Goal: Check status: Verify the current state of an ongoing process or item

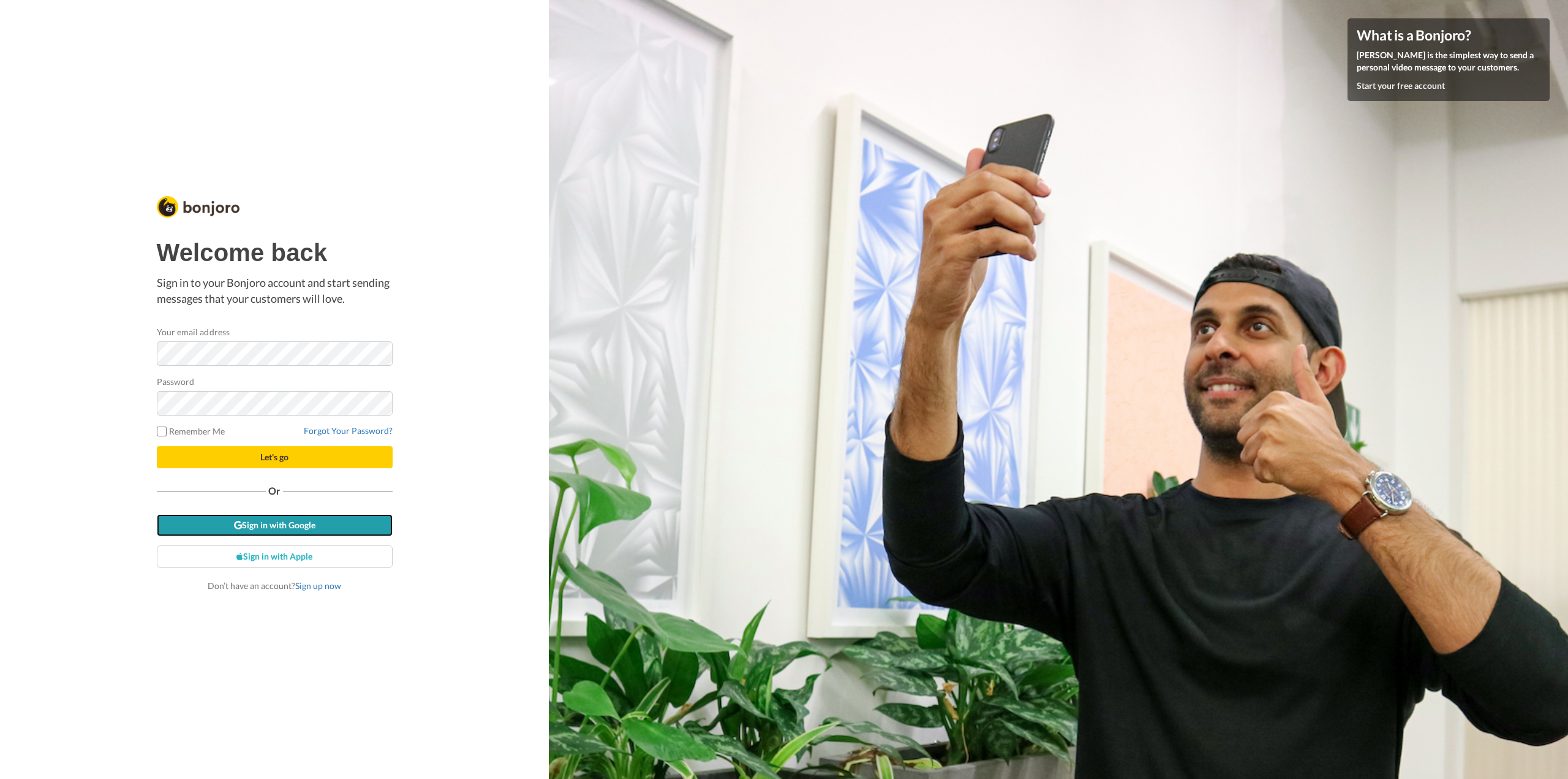
click at [299, 526] on link "Sign in with Google" at bounding box center [275, 525] width 236 height 22
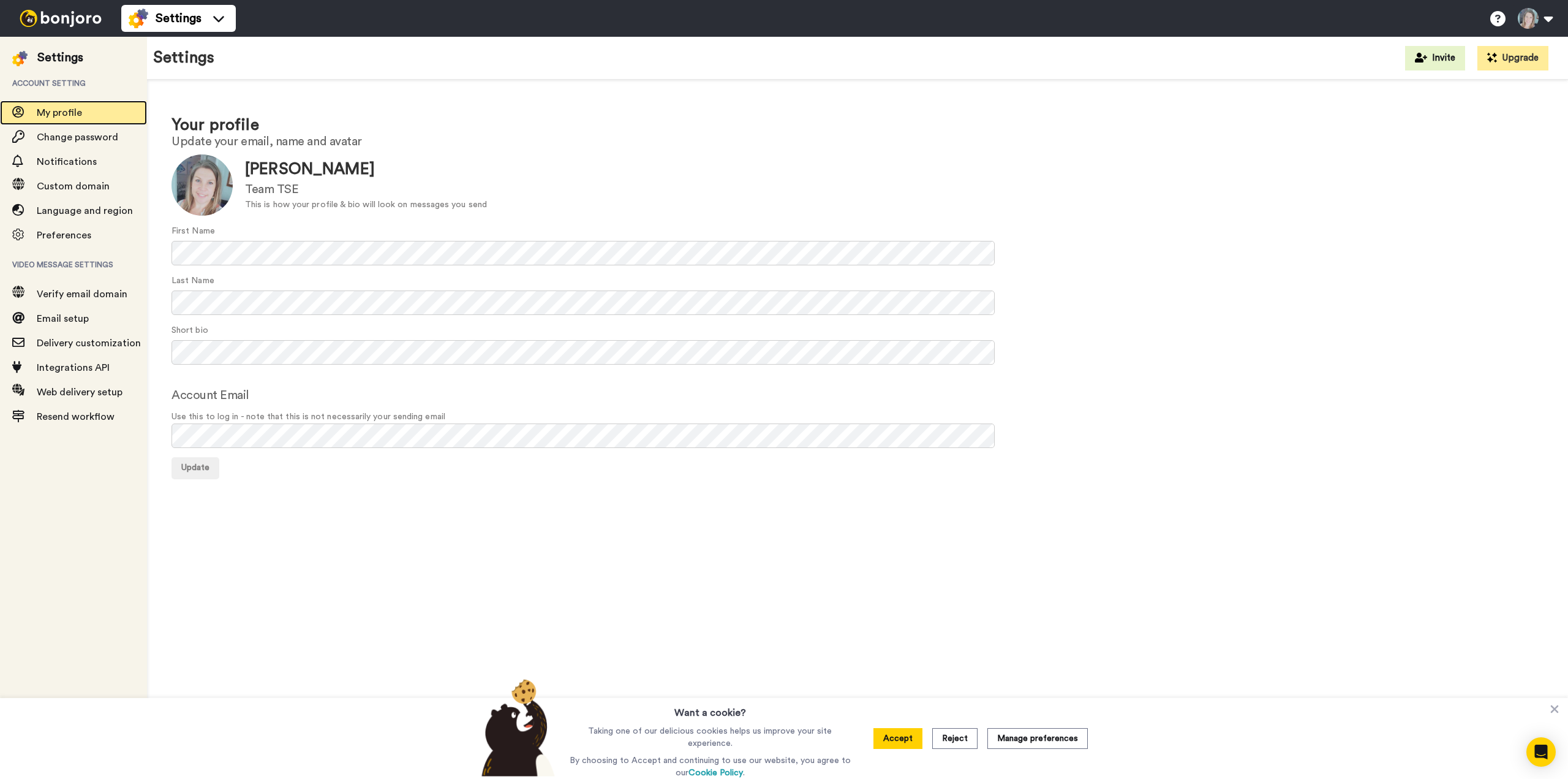
click at [57, 112] on span "My profile" at bounding box center [59, 112] width 45 height 10
click at [64, 19] on img at bounding box center [61, 18] width 92 height 18
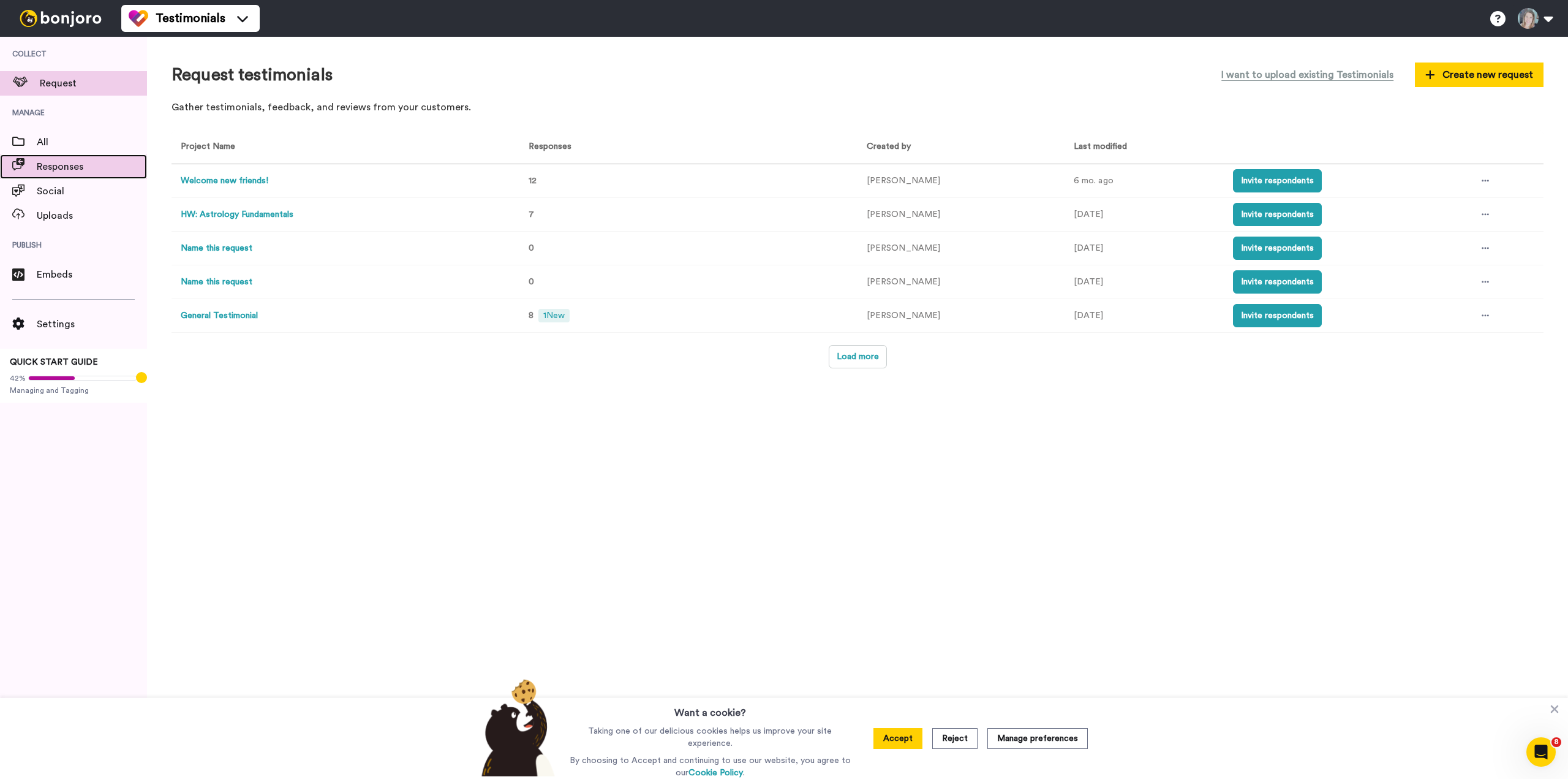
click at [57, 161] on span "Responses" at bounding box center [92, 167] width 111 height 15
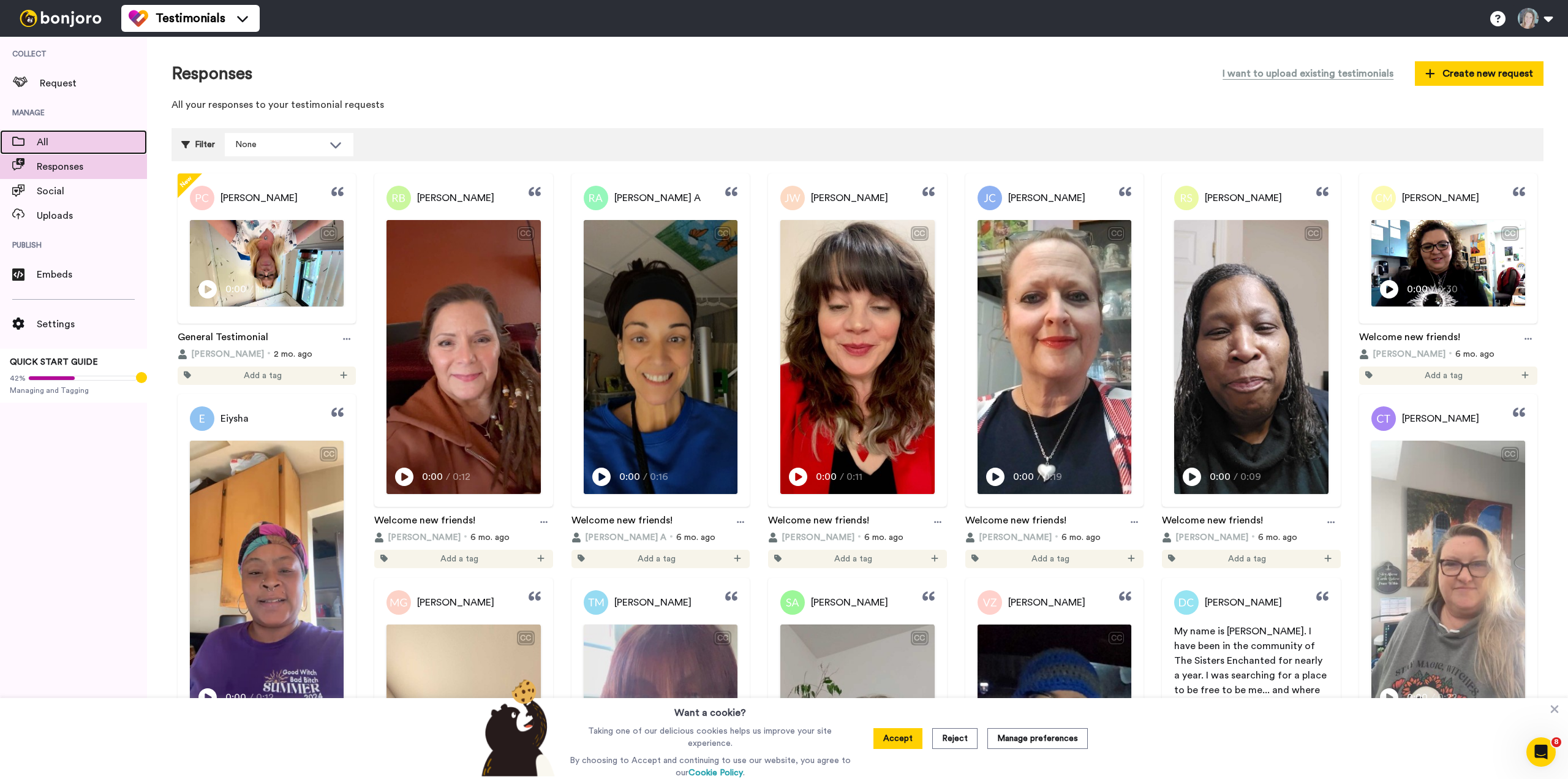
click at [69, 141] on span "All" at bounding box center [92, 142] width 111 height 15
click at [254, 144] on div "None" at bounding box center [279, 144] width 88 height 12
click at [616, 77] on div "All testimonials Upload new testimonial Create new request" at bounding box center [857, 73] width 1373 height 25
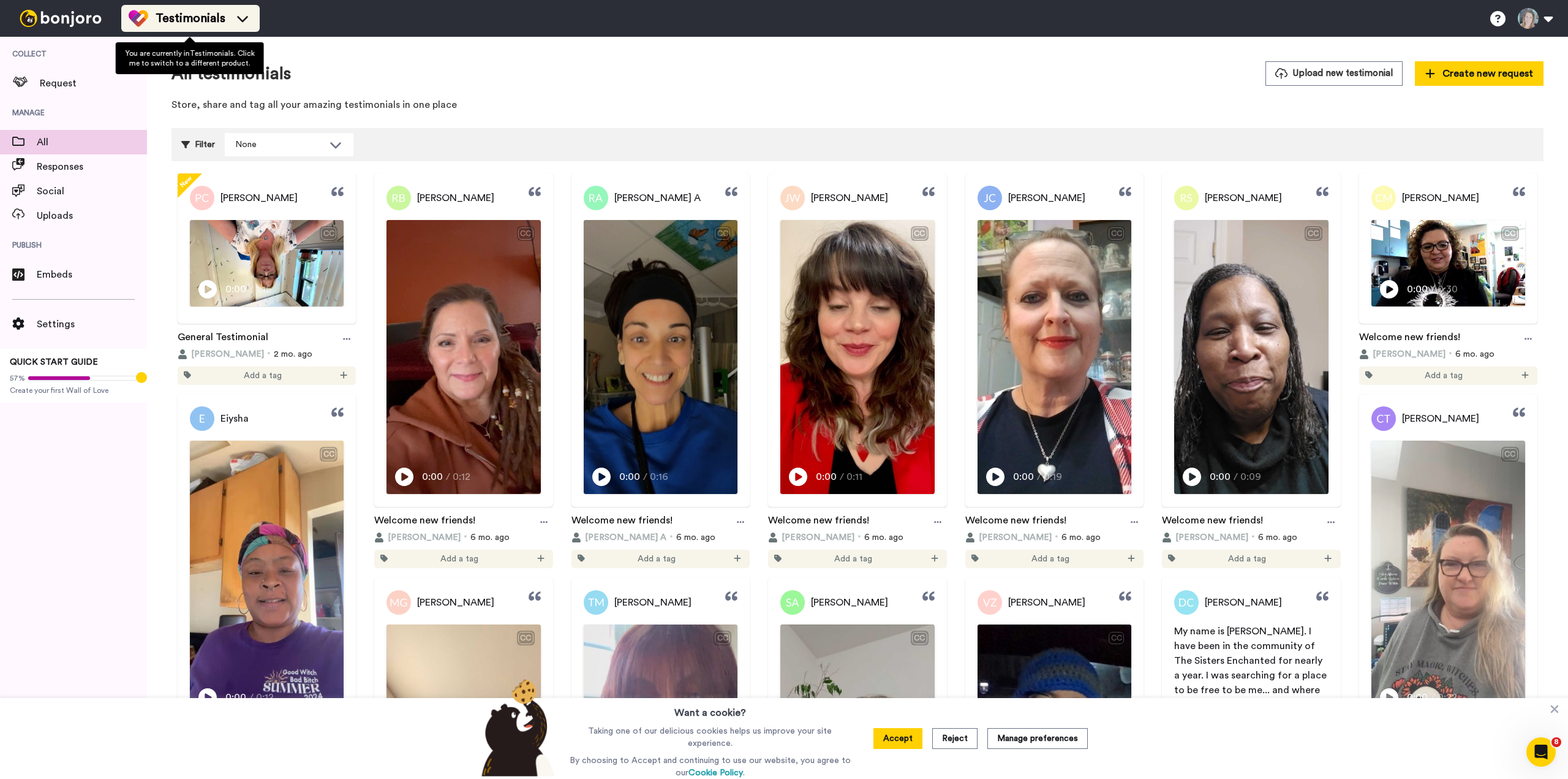
click at [244, 21] on icon at bounding box center [242, 18] width 19 height 12
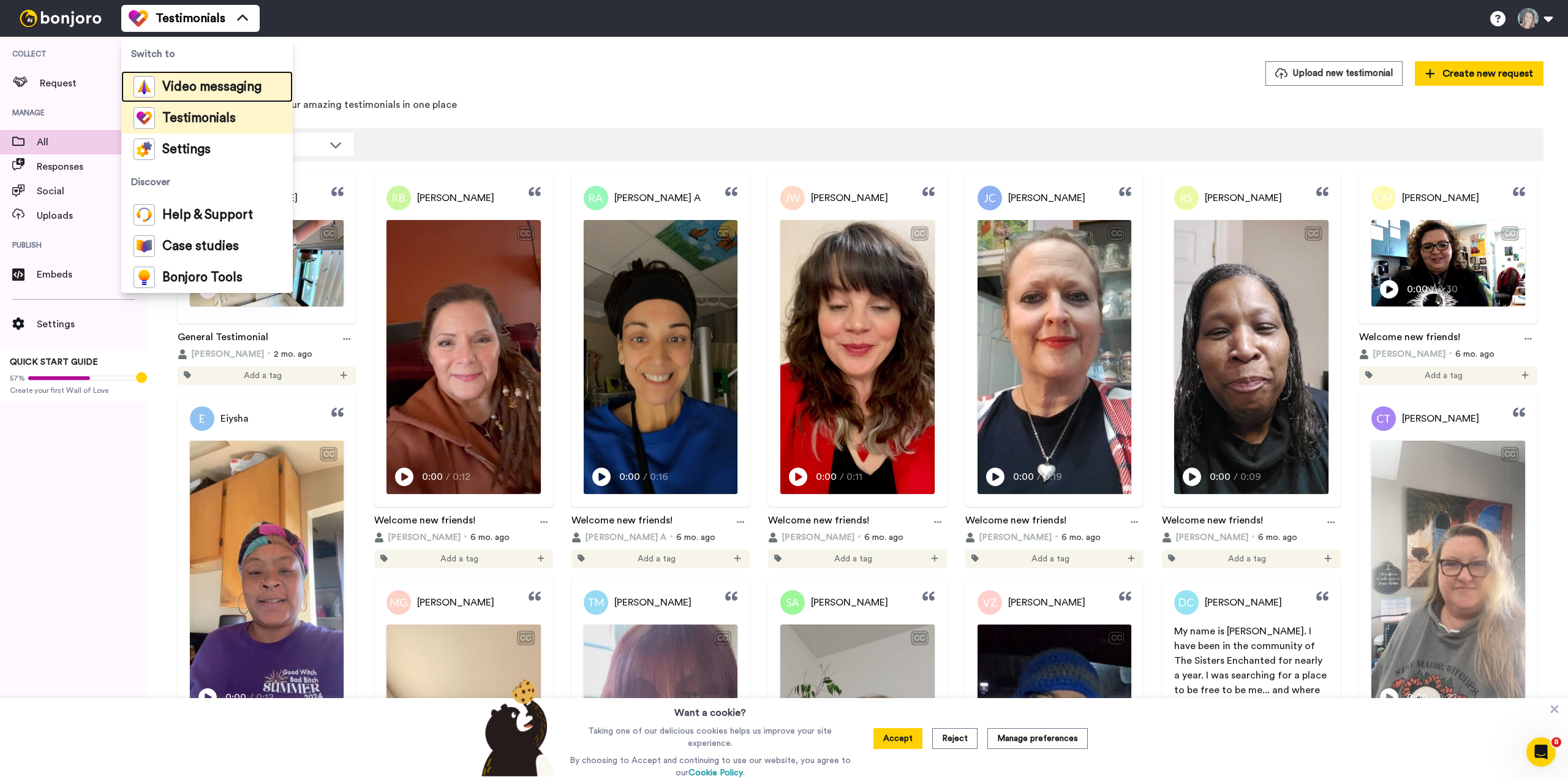
click at [201, 90] on span "Video messaging" at bounding box center [212, 87] width 100 height 12
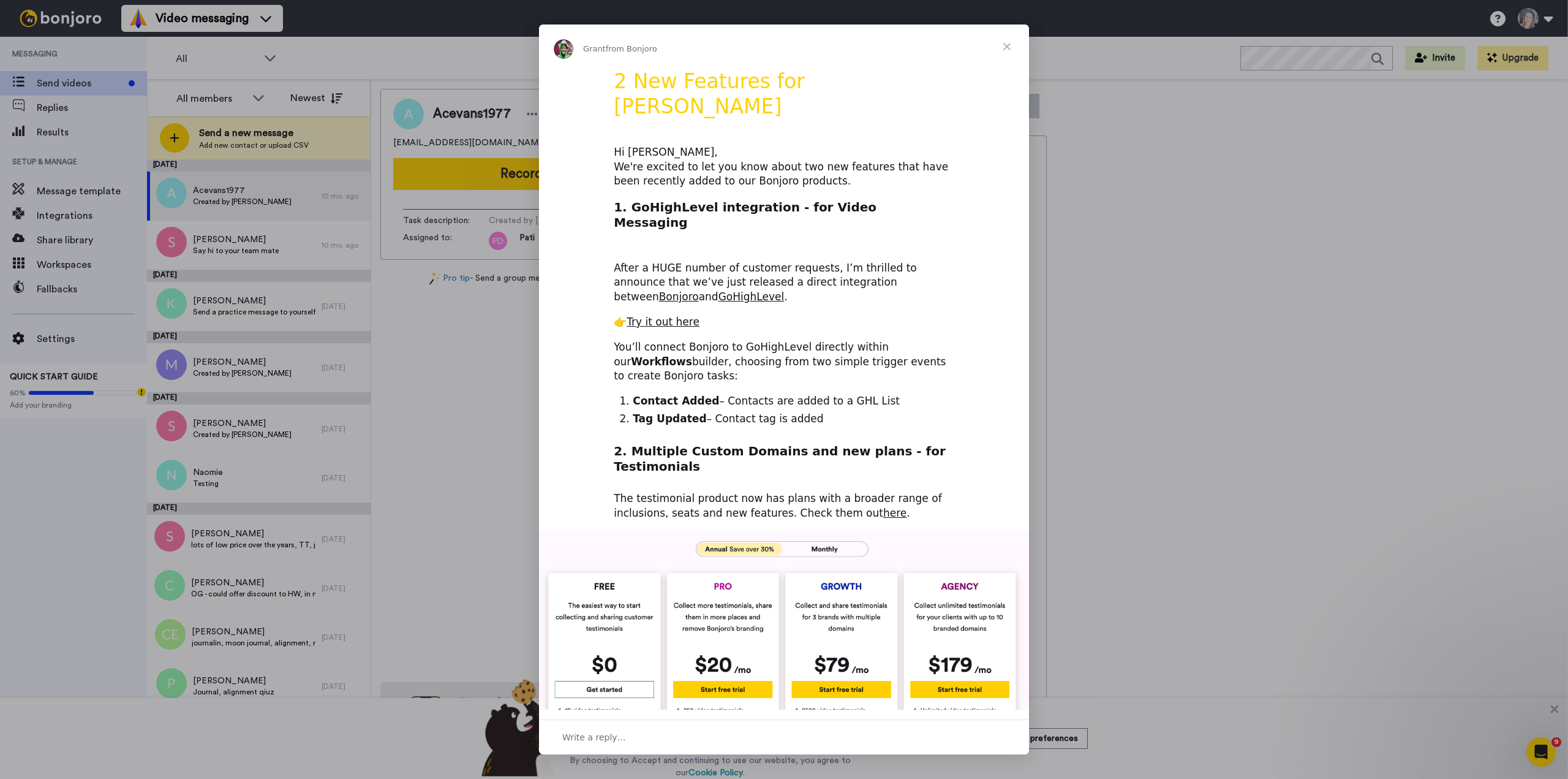
click at [1013, 41] on span "Close" at bounding box center [1008, 47] width 44 height 44
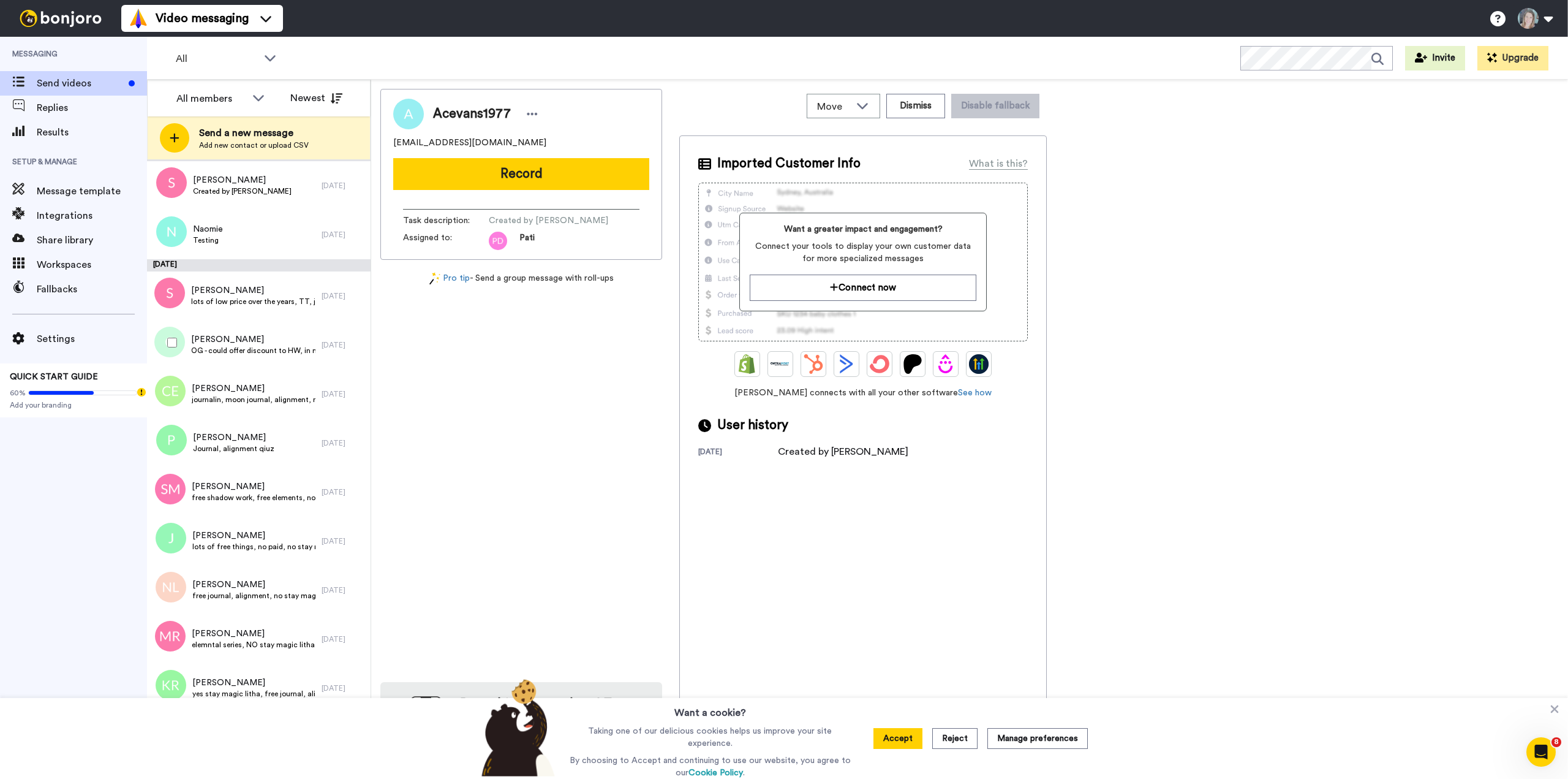
scroll to position [156, 0]
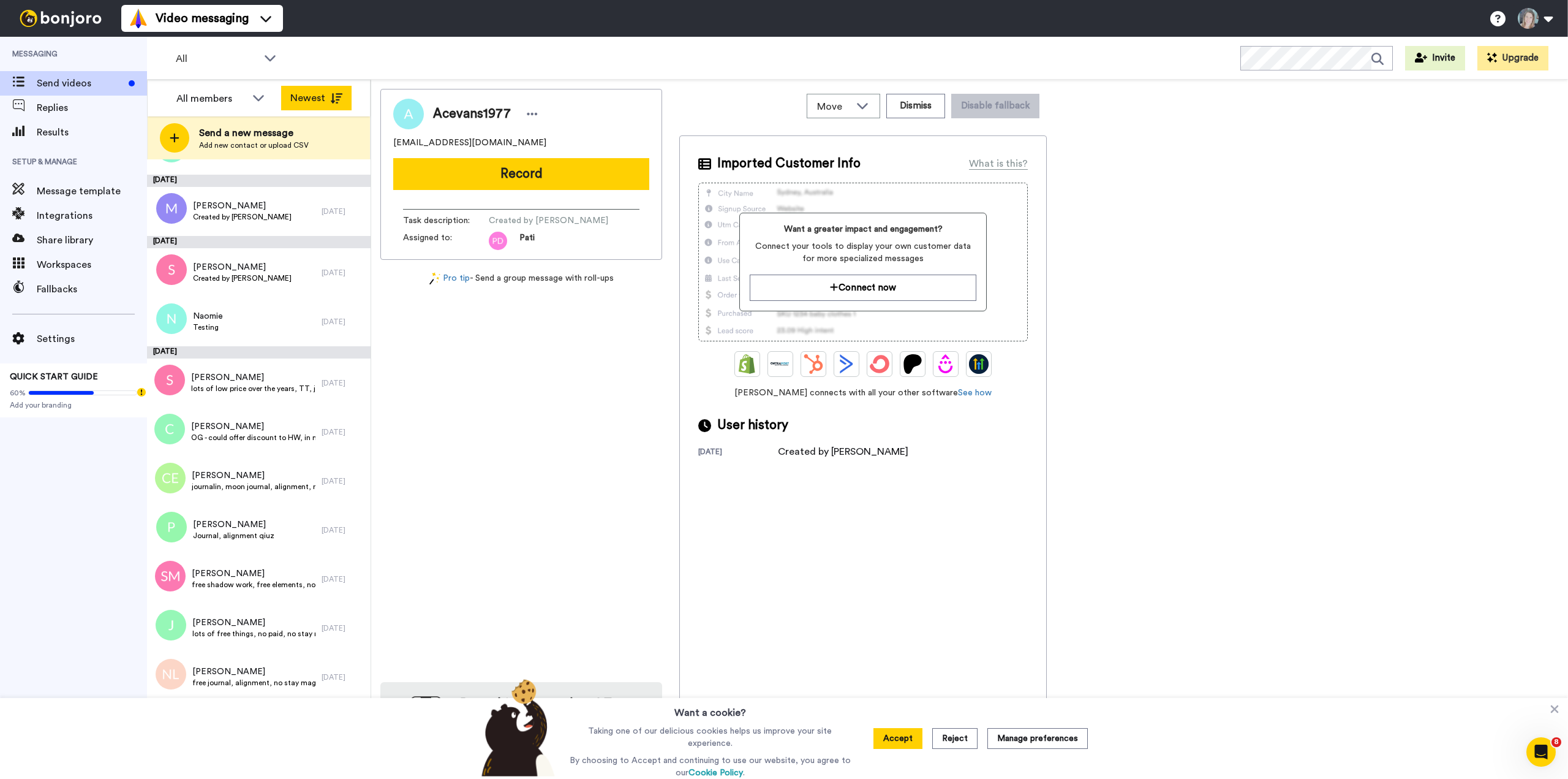
click at [321, 96] on button "Newest" at bounding box center [316, 98] width 70 height 25
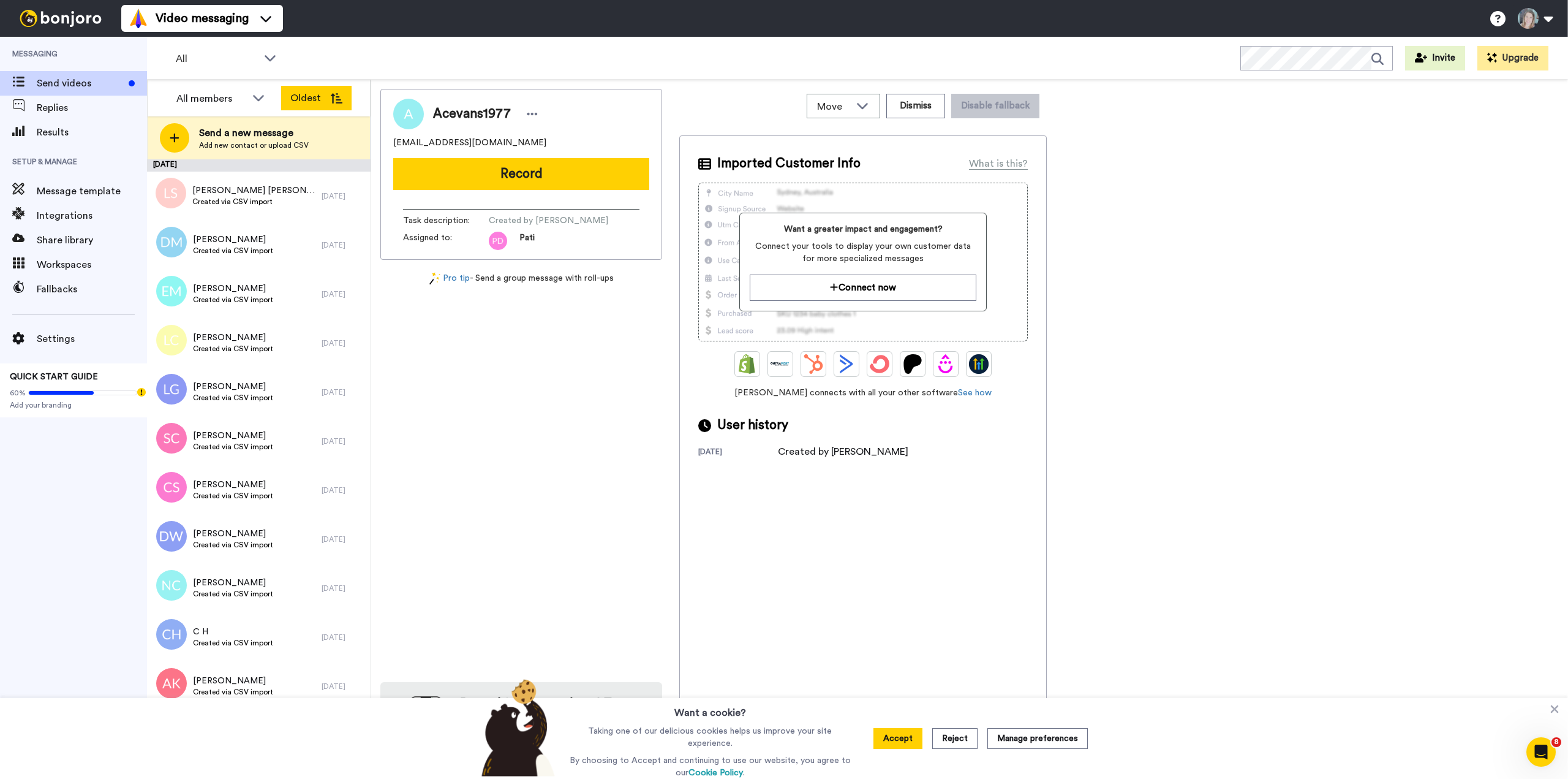
click at [317, 97] on button "Oldest" at bounding box center [316, 98] width 70 height 25
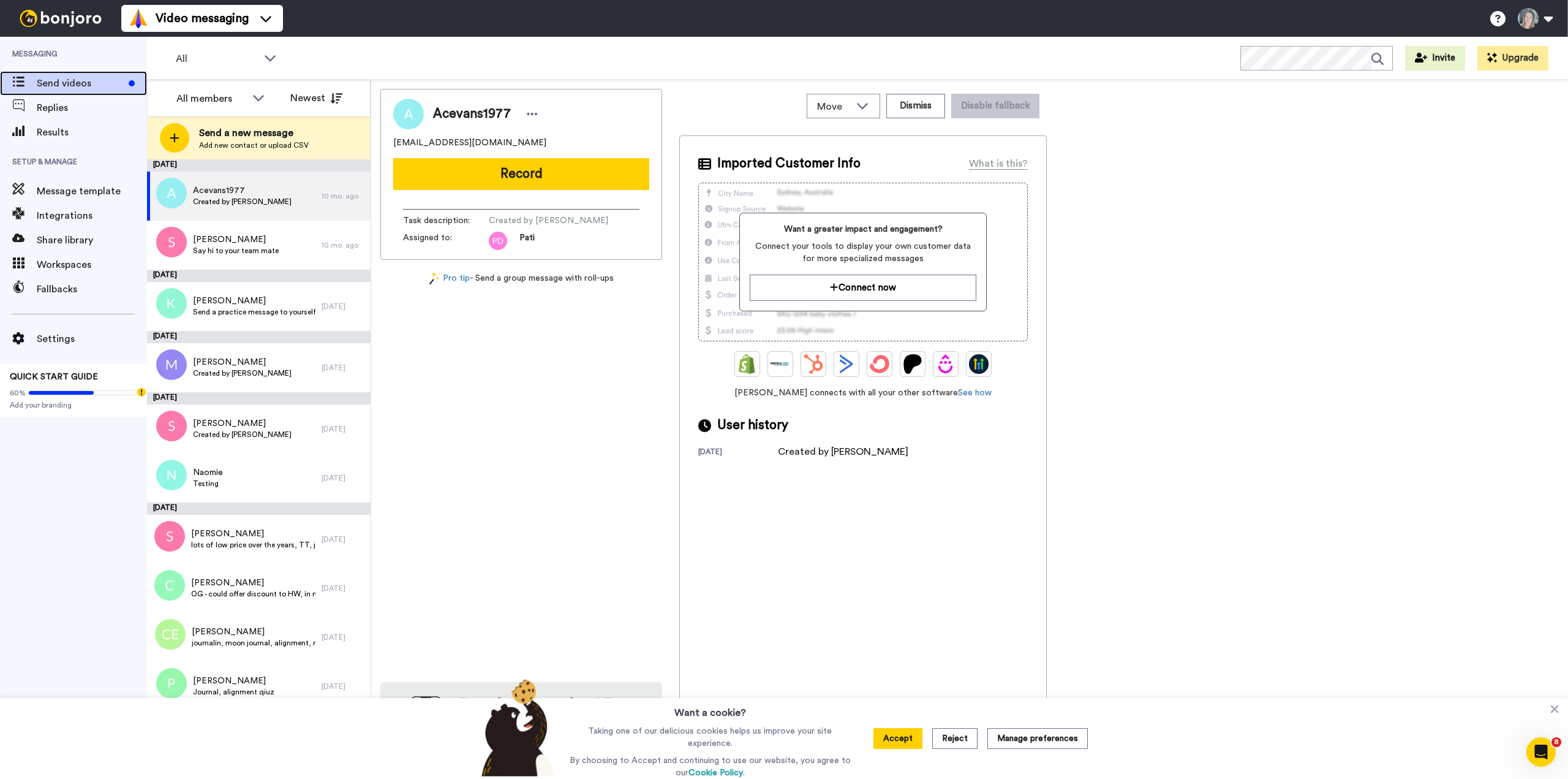
click at [55, 81] on span "Send videos" at bounding box center [80, 83] width 87 height 15
click at [80, 127] on span "Results" at bounding box center [92, 133] width 111 height 15
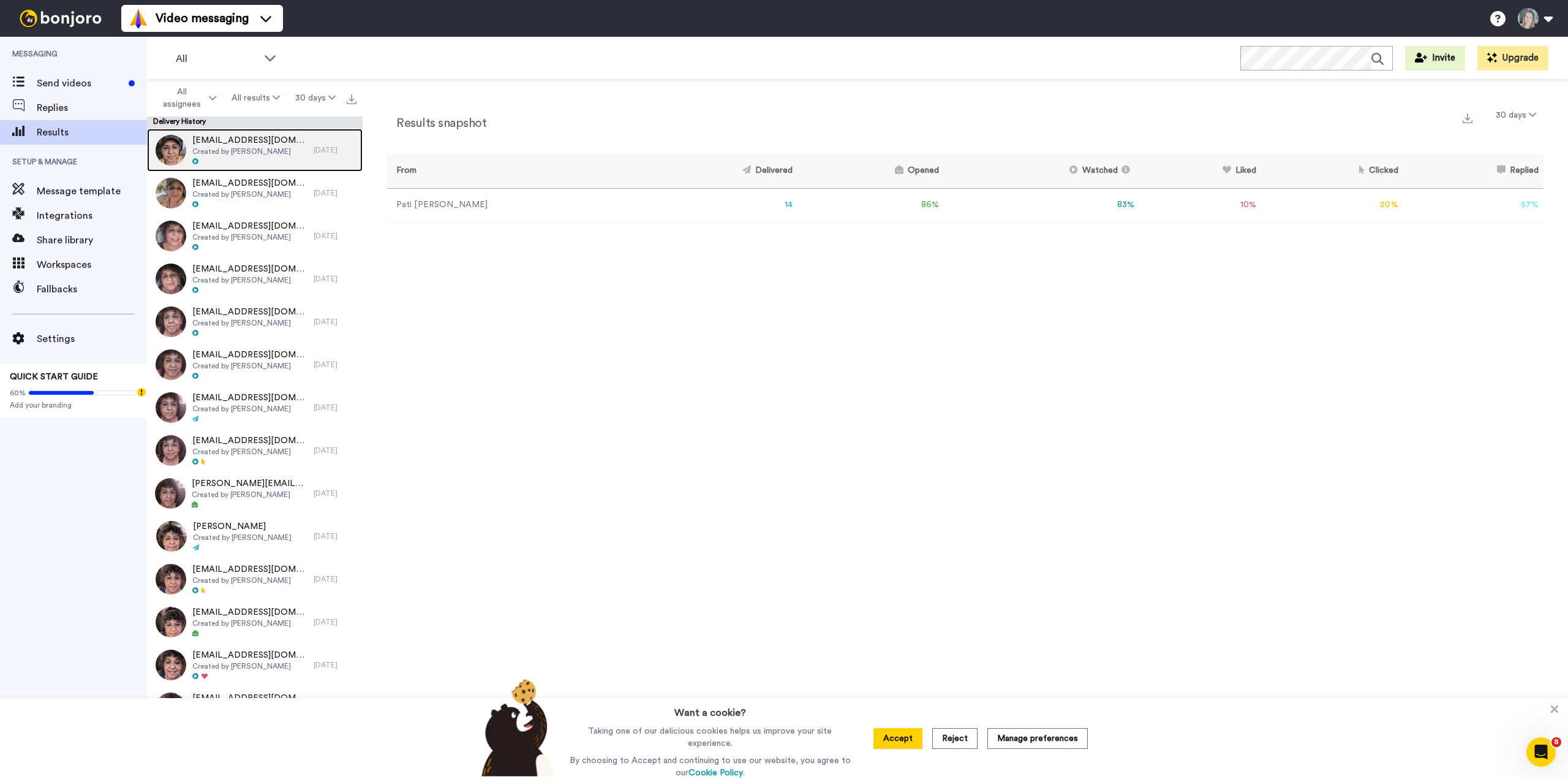
click at [222, 140] on span "loveraizinlove24@gmail.com" at bounding box center [250, 140] width 115 height 12
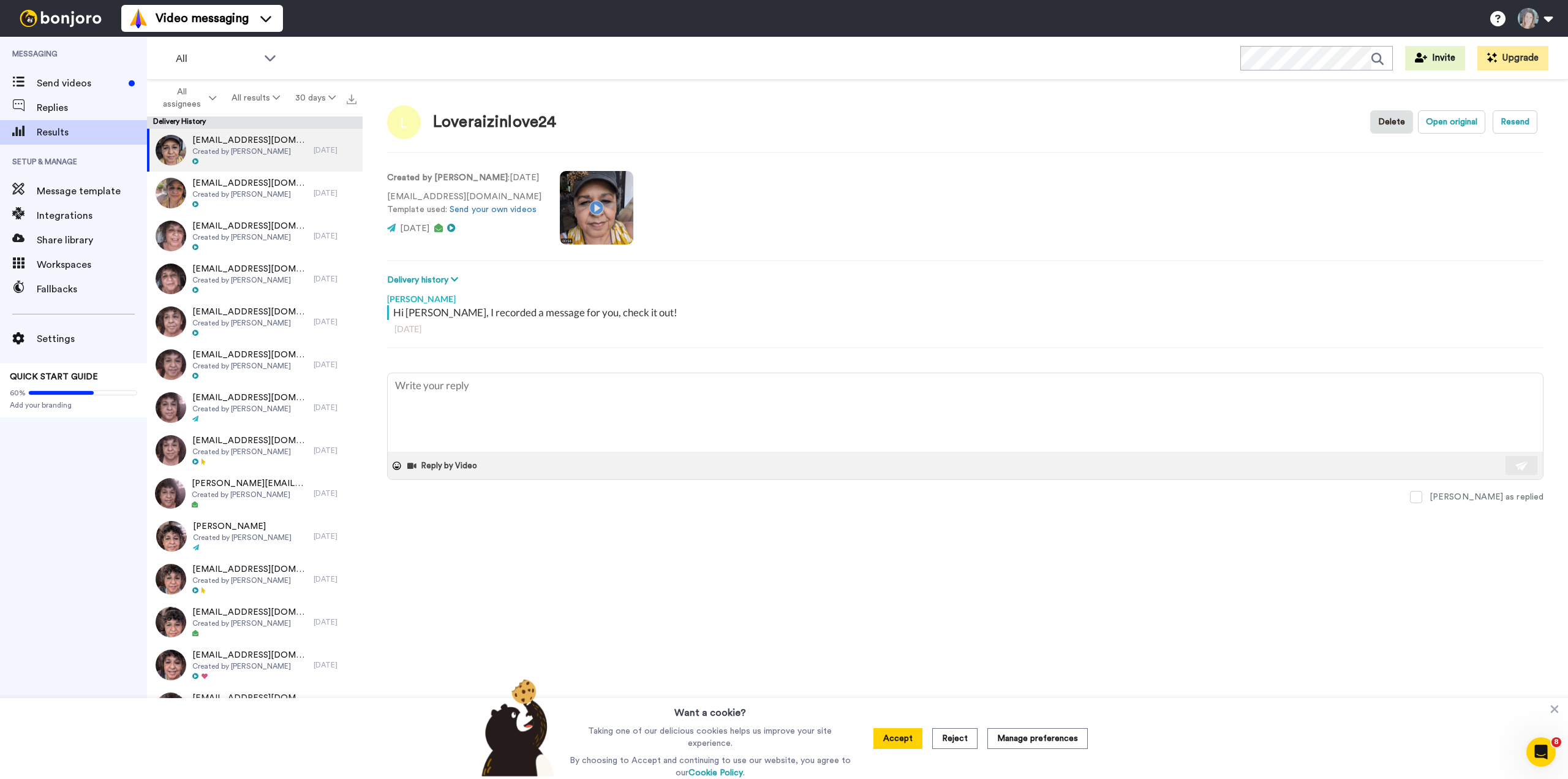
click at [589, 209] on video at bounding box center [596, 207] width 74 height 74
click at [251, 187] on span "loveraizinlove24@gmail.com" at bounding box center [250, 183] width 115 height 12
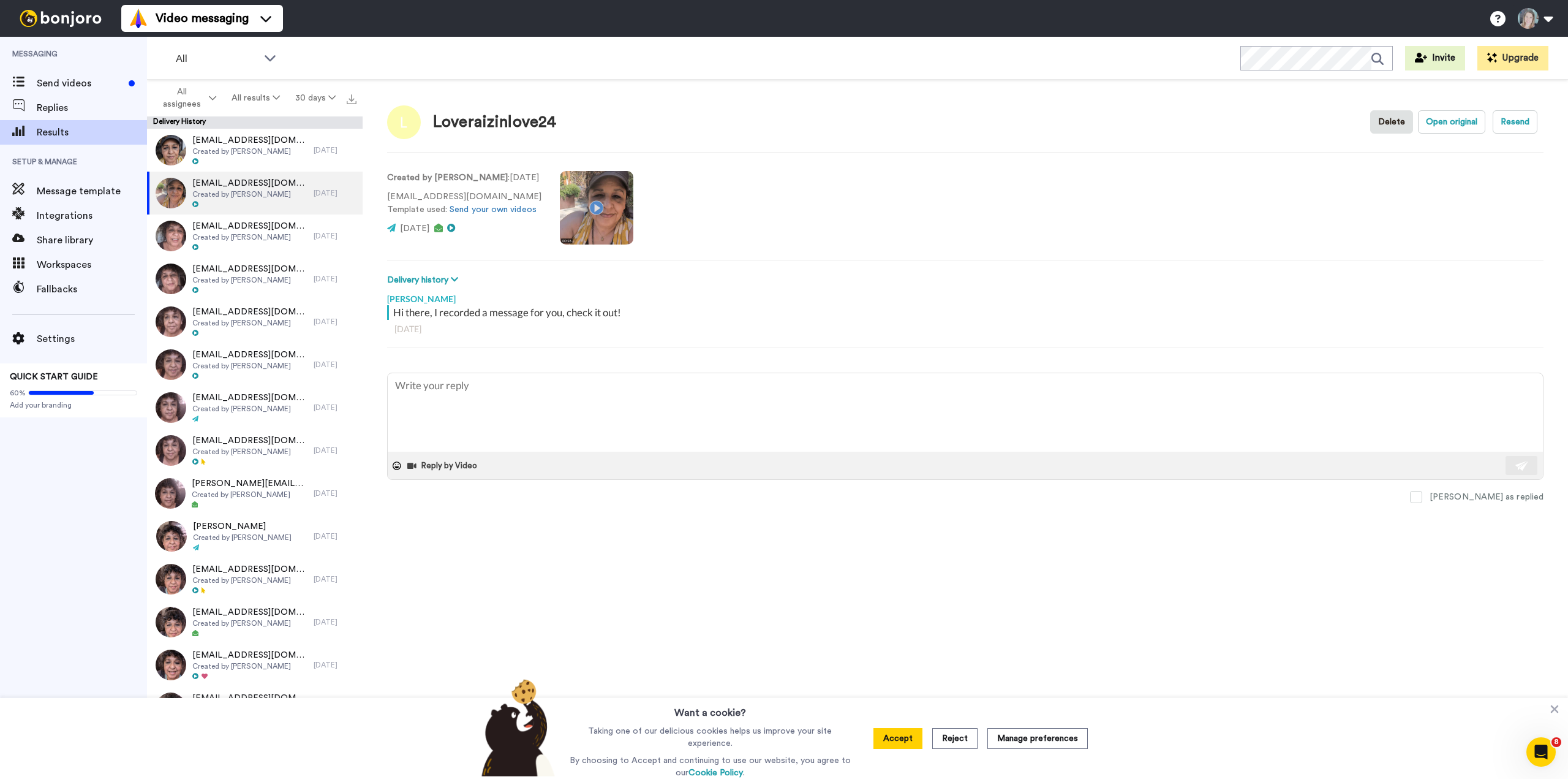
click at [585, 209] on video at bounding box center [596, 207] width 74 height 74
click at [454, 277] on icon at bounding box center [454, 278] width 7 height 8
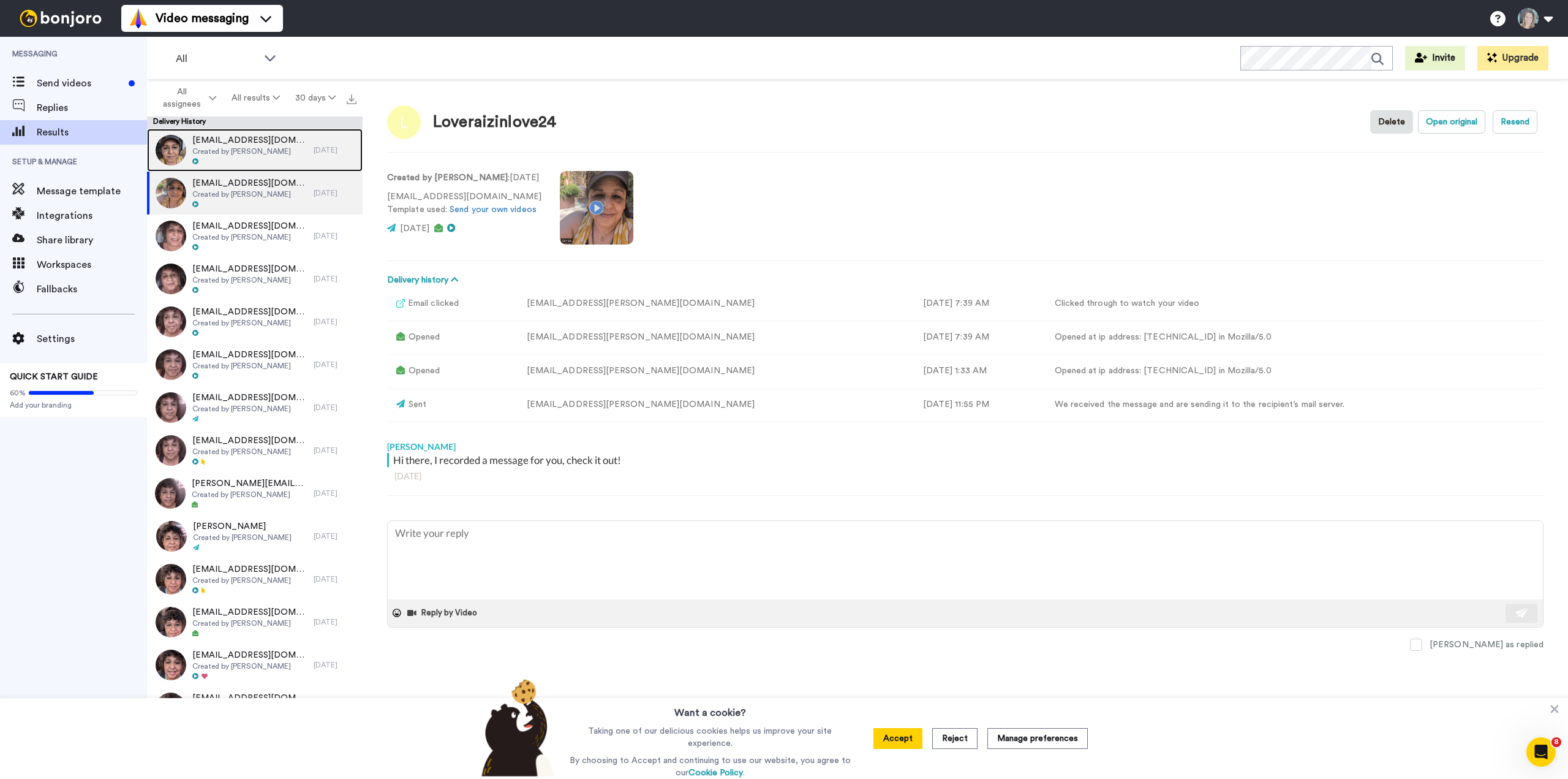
click at [246, 150] on span "Created by [PERSON_NAME]" at bounding box center [250, 151] width 115 height 10
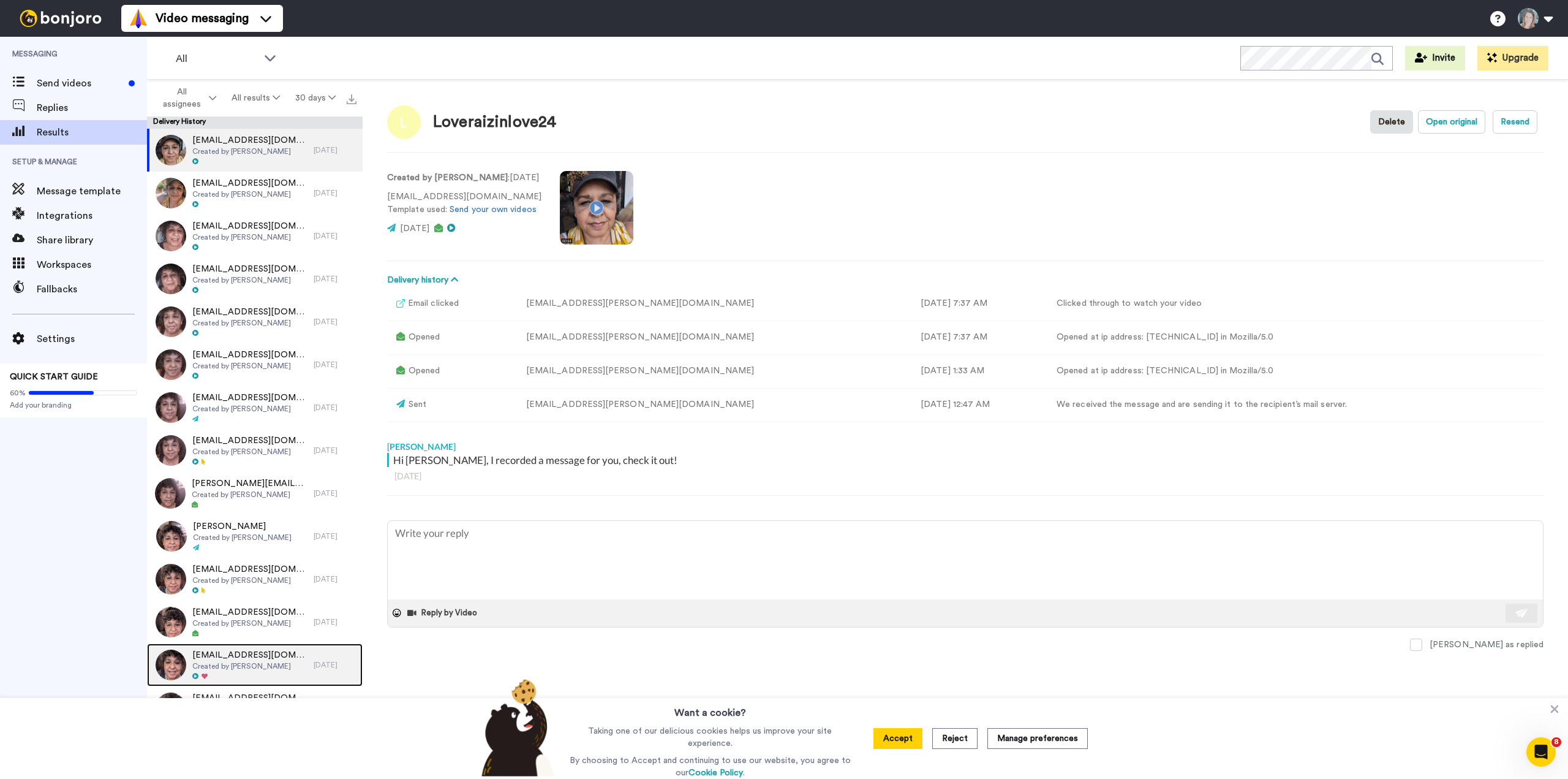
click at [254, 666] on span "Created by [PERSON_NAME]" at bounding box center [250, 666] width 115 height 10
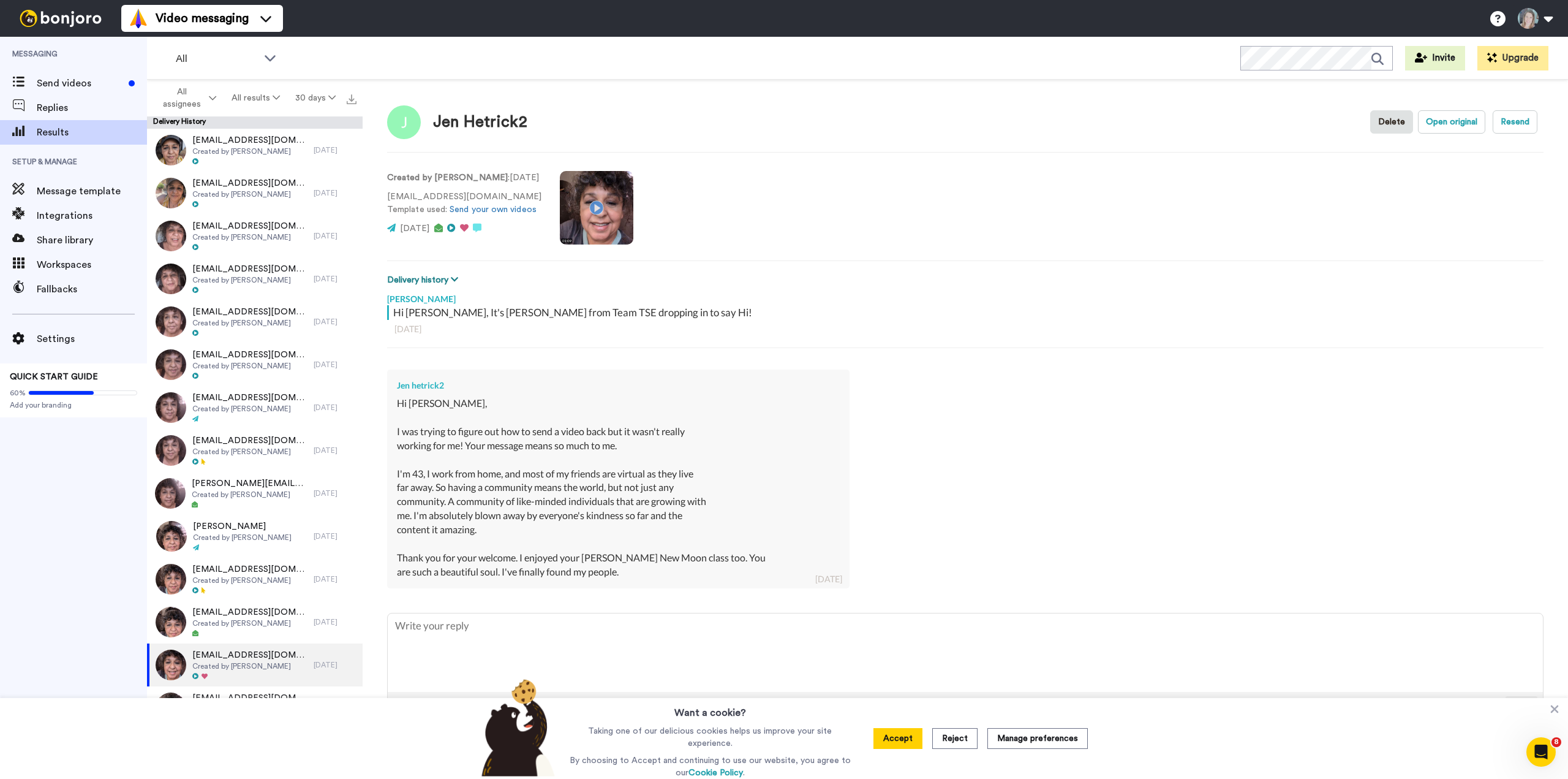
click at [440, 277] on button "Delivery history" at bounding box center [424, 279] width 75 height 14
type textarea "x"
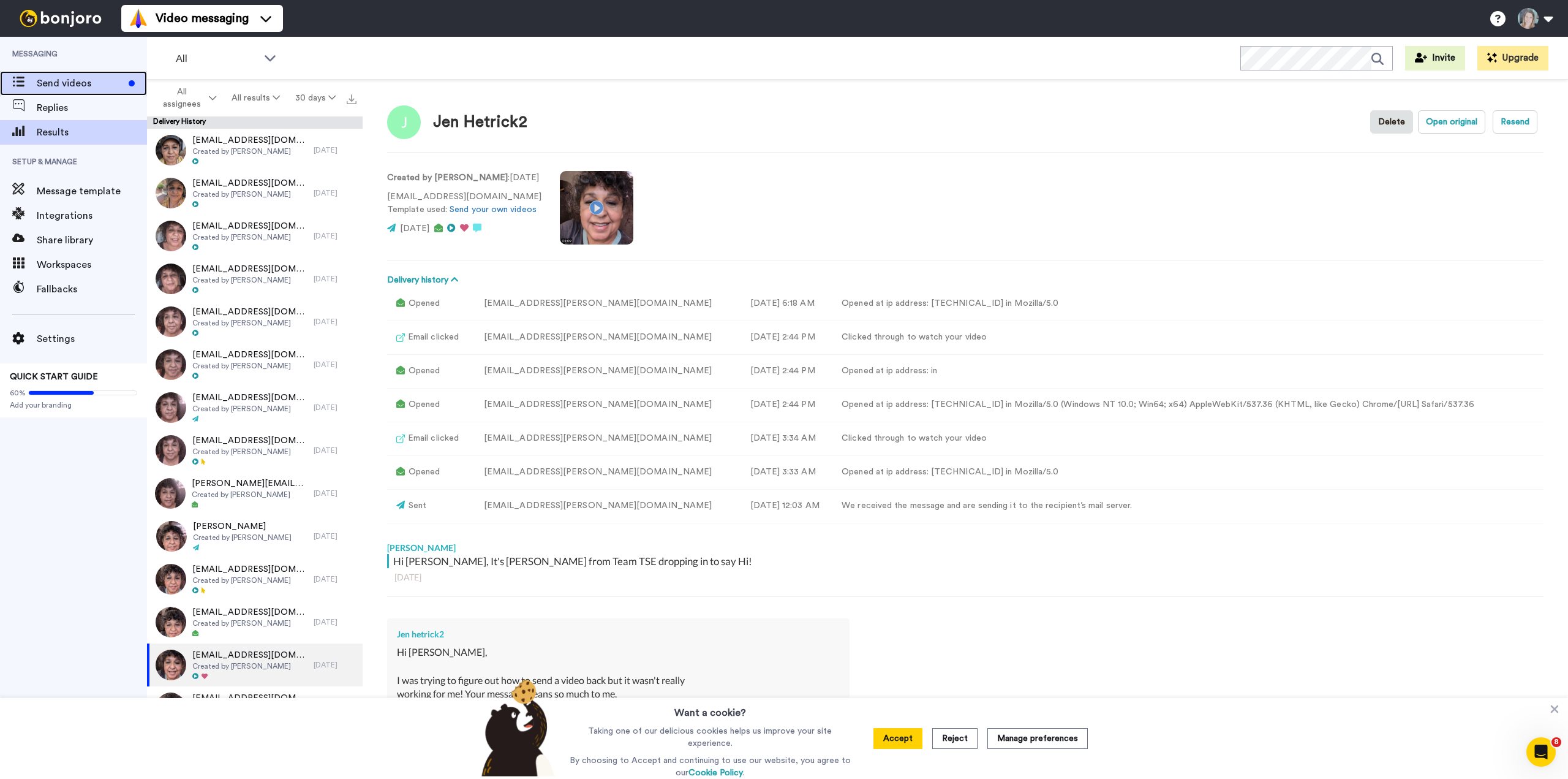
click at [44, 83] on span "Send videos" at bounding box center [80, 83] width 87 height 15
